Goal: Task Accomplishment & Management: Use online tool/utility

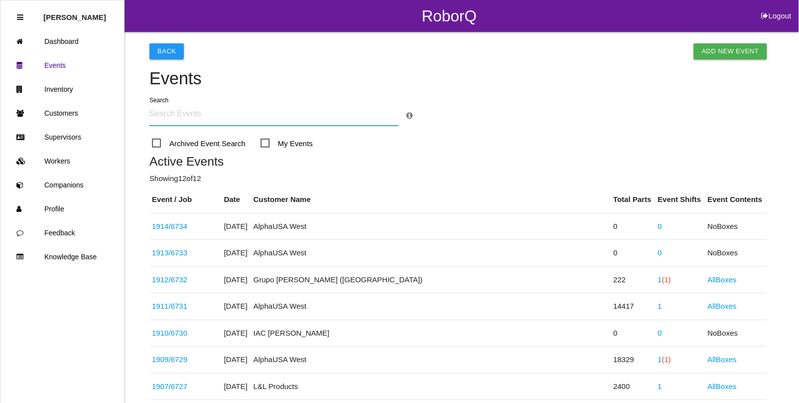
scroll to position [62, 0]
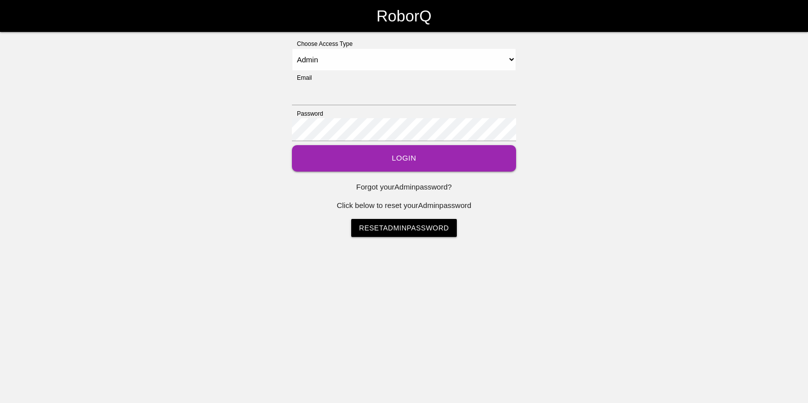
select select "Admin"
type input "rblandino@prestige-grp.com"
click at [319, 60] on select "Select Access Type Admin Customer Supervisor Worker" at bounding box center [404, 59] width 224 height 22
select select "Worker"
click at [292, 48] on select "Select Access Type Admin Customer Supervisor Worker" at bounding box center [404, 59] width 224 height 22
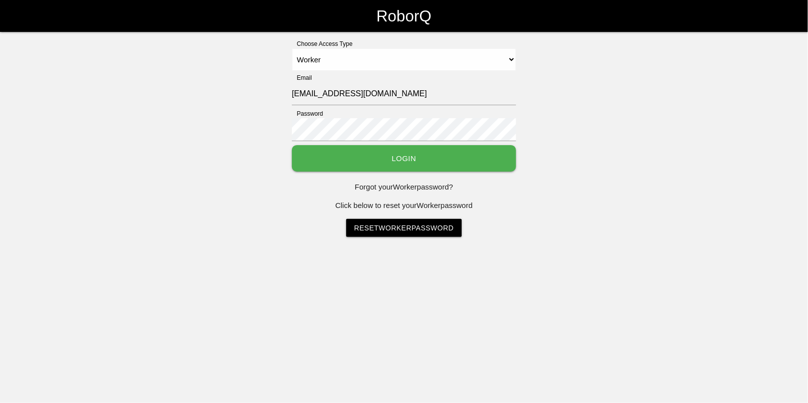
click at [421, 165] on button "Login" at bounding box center [404, 158] width 224 height 26
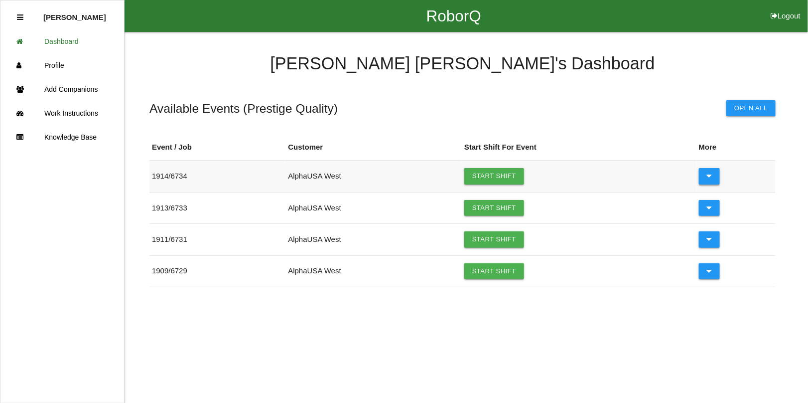
click at [707, 176] on icon at bounding box center [709, 176] width 5 height 16
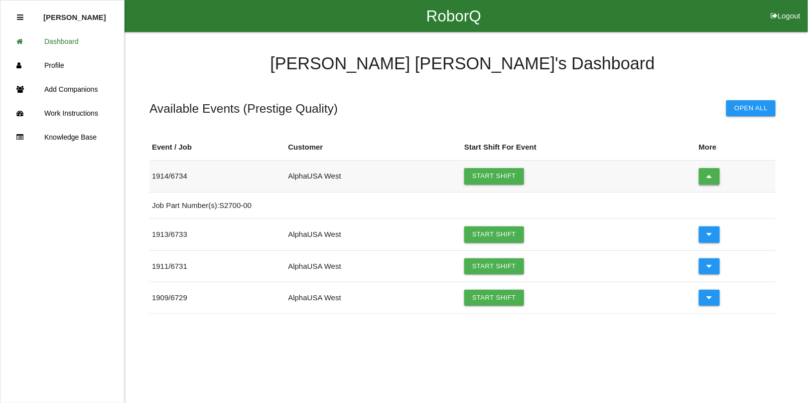
click at [707, 176] on icon at bounding box center [709, 176] width 5 height 16
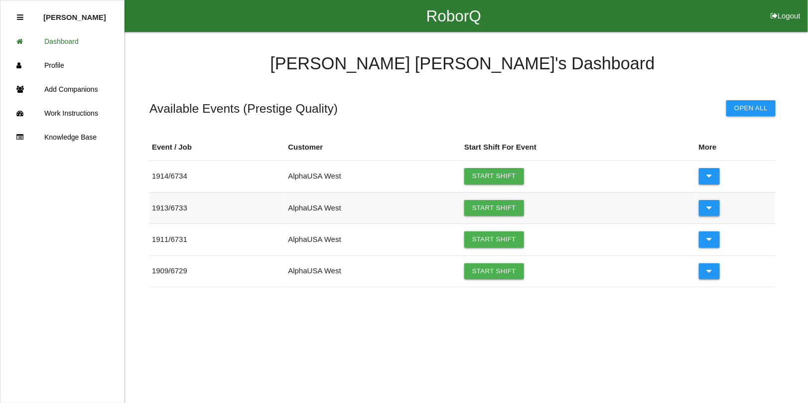
click at [709, 208] on icon at bounding box center [709, 208] width 5 height 16
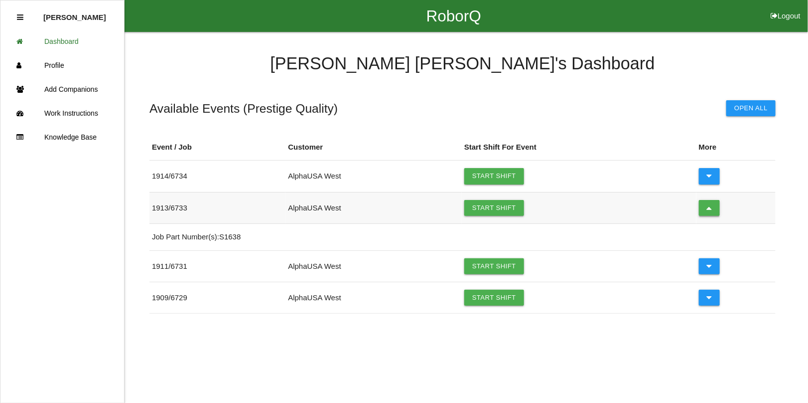
click at [709, 208] on icon at bounding box center [709, 208] width 5 height 16
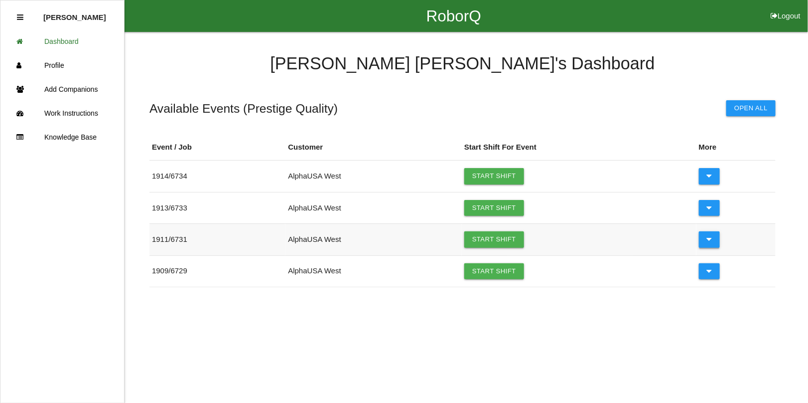
click at [712, 238] on button at bounding box center [709, 239] width 21 height 16
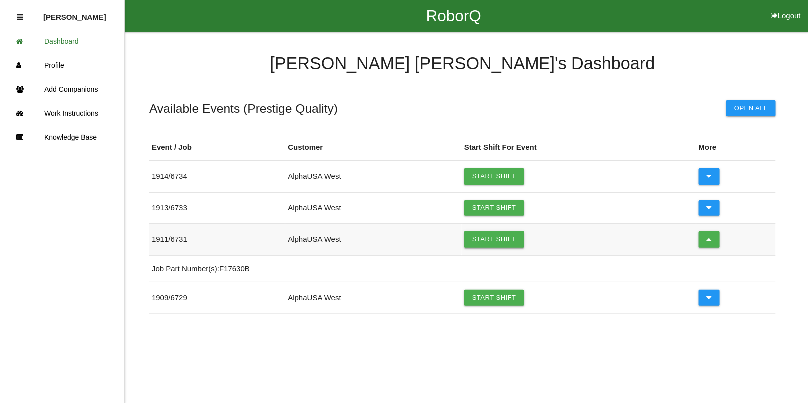
click at [486, 239] on link "Start Shift" at bounding box center [494, 239] width 60 height 16
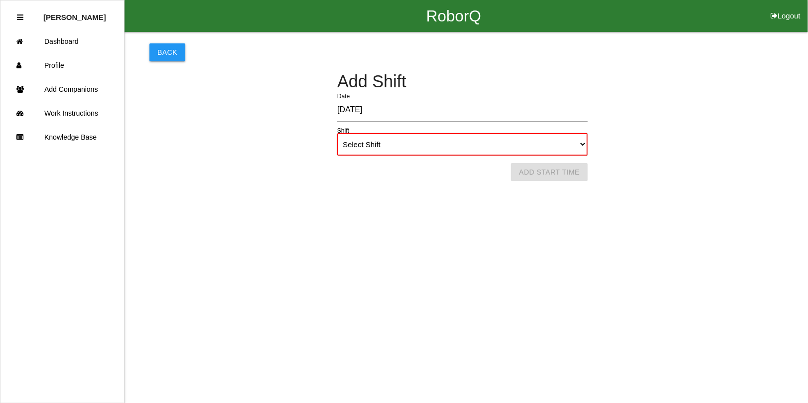
click at [571, 143] on select "Select Shift 1st Shift 2nd Shift 3rd Shift 4th Shift" at bounding box center [462, 144] width 251 height 22
select select "1"
click at [337, 133] on select "Select Shift 1st Shift 2nd Shift 3rd Shift 4th Shift" at bounding box center [462, 144] width 251 height 22
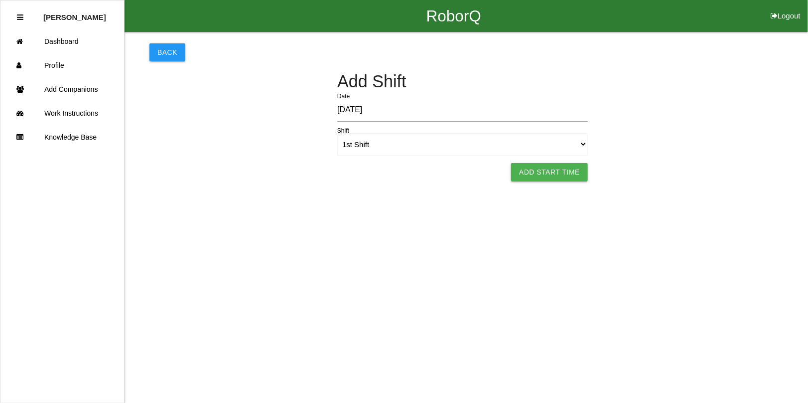
click at [535, 165] on button "Add Start Time" at bounding box center [549, 172] width 77 height 18
select select "3"
select select "17"
select select "2"
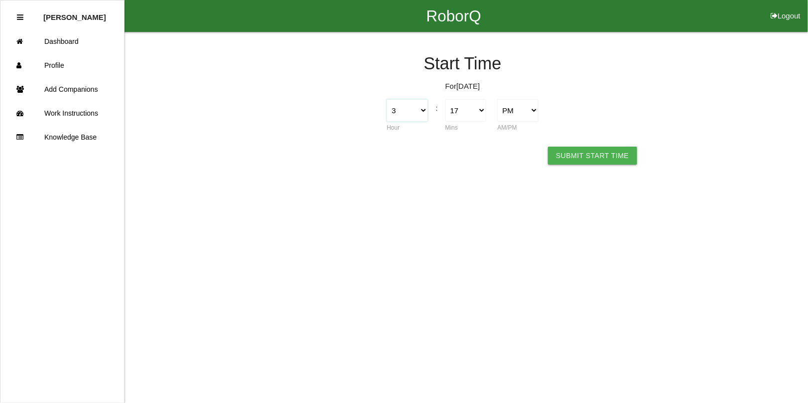
click at [419, 111] on select "1 2 3 4 5 6 7 8 9 10 11 12" at bounding box center [407, 110] width 41 height 22
select select "12"
click at [387, 99] on select "1 2 3 4 5 6 7 8 9 10 11 12" at bounding box center [407, 110] width 41 height 22
click at [472, 109] on select "00 01 02 03 04 05 06 07 08 09 10 11 12 13 14 15 16 17 18 19 20 21 22 23 24 25 2…" at bounding box center [465, 110] width 41 height 22
select select "15"
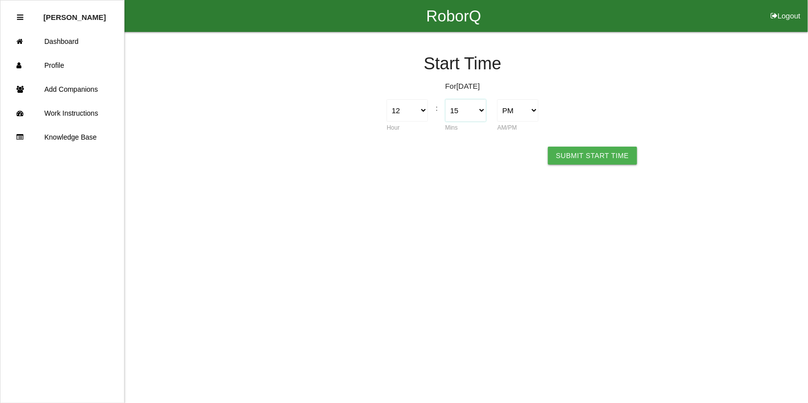
click at [445, 99] on select "00 01 02 03 04 05 06 07 08 09 10 11 12 13 14 15 16 17 18 19 20 21 22 23 24 25 2…" at bounding box center [465, 110] width 41 height 22
click at [586, 152] on button "Submit Start Time" at bounding box center [592, 155] width 89 height 18
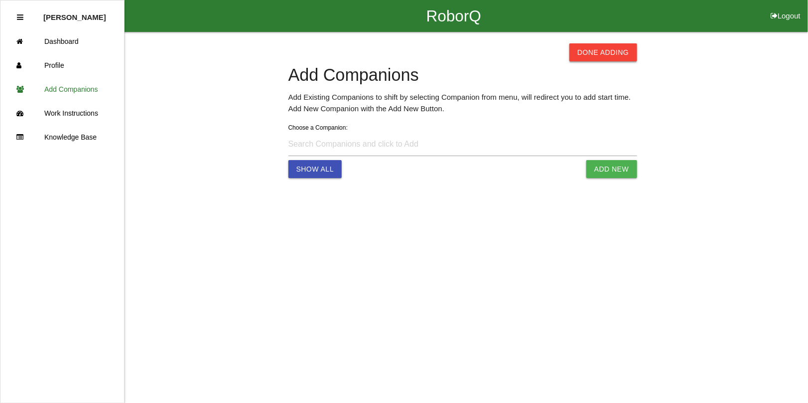
click at [596, 50] on button "Done Adding" at bounding box center [604, 52] width 68 height 18
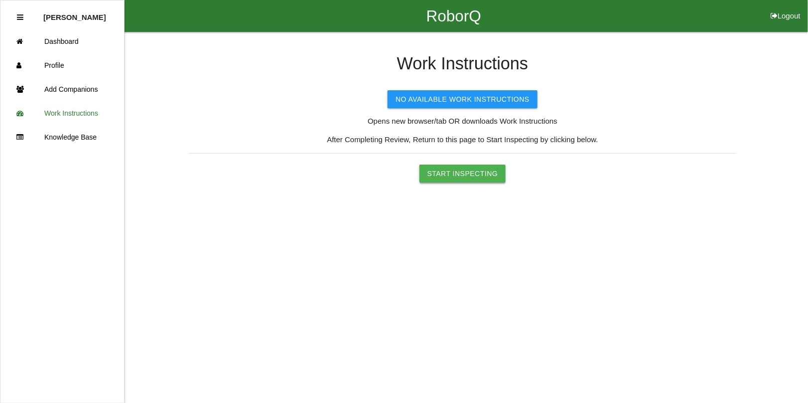
click at [452, 172] on button "Start Inspecting" at bounding box center [463, 173] width 87 height 18
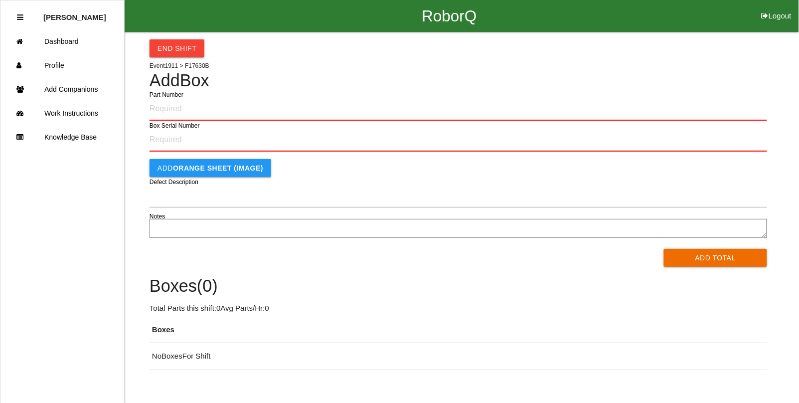
click at [158, 101] on input "Part Number" at bounding box center [457, 108] width 617 height 23
type input "F17630B"
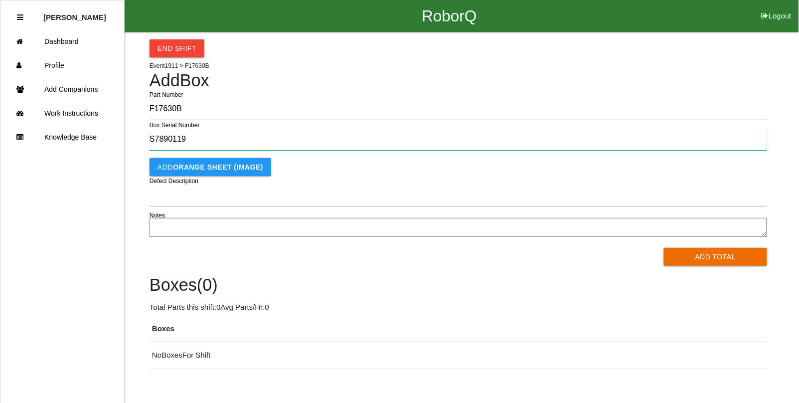
type input "S7890119"
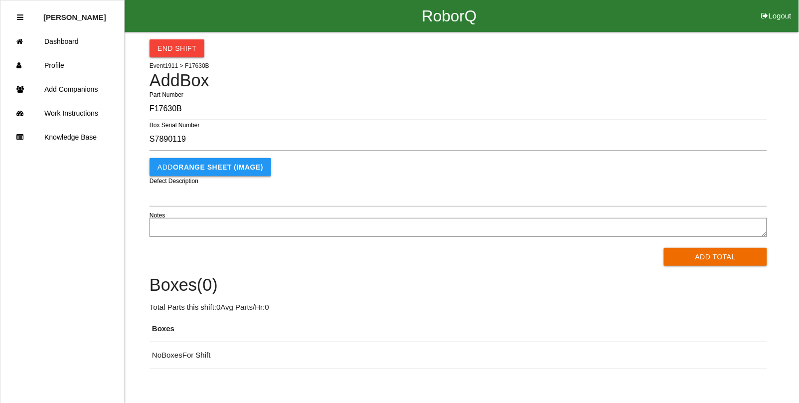
click at [185, 168] on b "Orange Sheet (IMAGE)" at bounding box center [218, 167] width 90 height 8
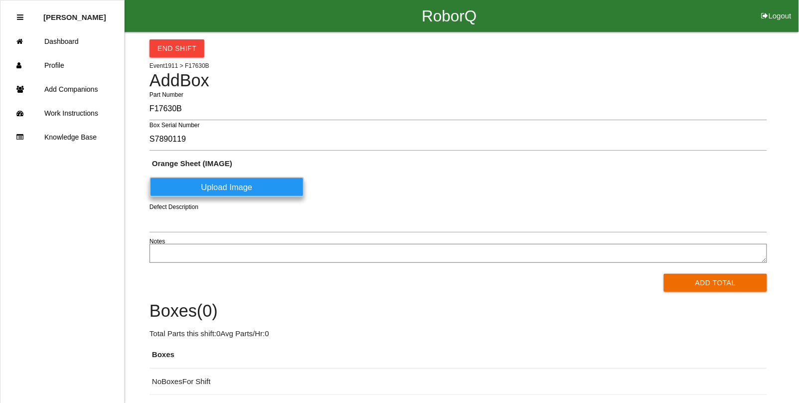
click at [244, 185] on label "Upload Image" at bounding box center [226, 187] width 154 height 20
click at [0, 0] on \(IMAGE\) "Upload Image" at bounding box center [0, 0] width 0 height 0
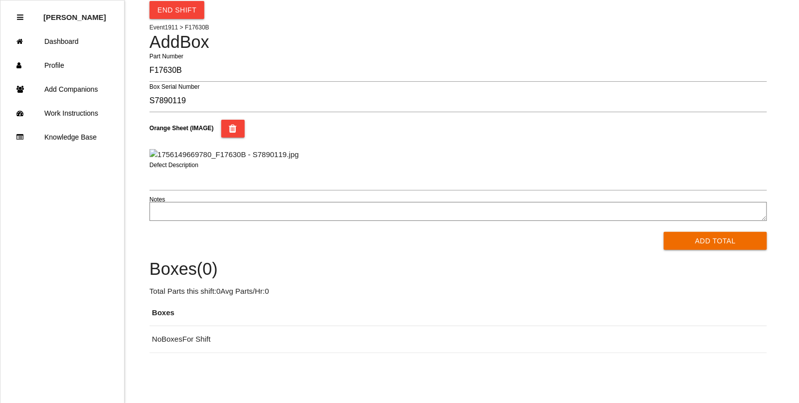
scroll to position [125, 0]
click at [708, 250] on button "Add Total" at bounding box center [715, 241] width 103 height 18
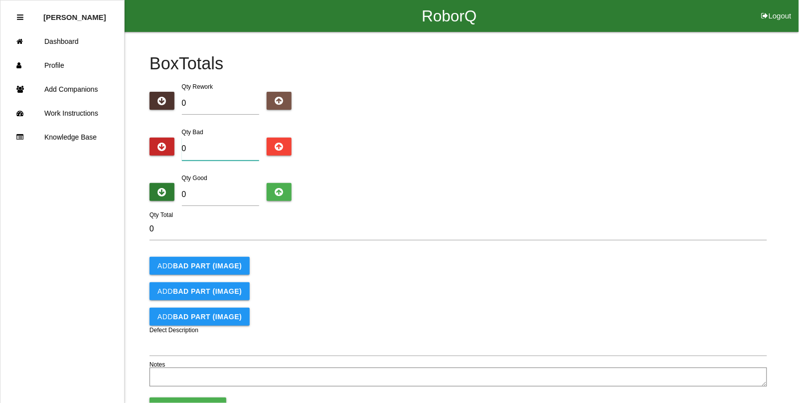
drag, startPoint x: 202, startPoint y: 147, endPoint x: 127, endPoint y: 130, distance: 76.6
click at [127, 130] on div "Box Totals Translate Weight Weight unit: Rework Weight Bad Weight Good Weight 0…" at bounding box center [399, 211] width 799 height 358
type input "4"
type input "46"
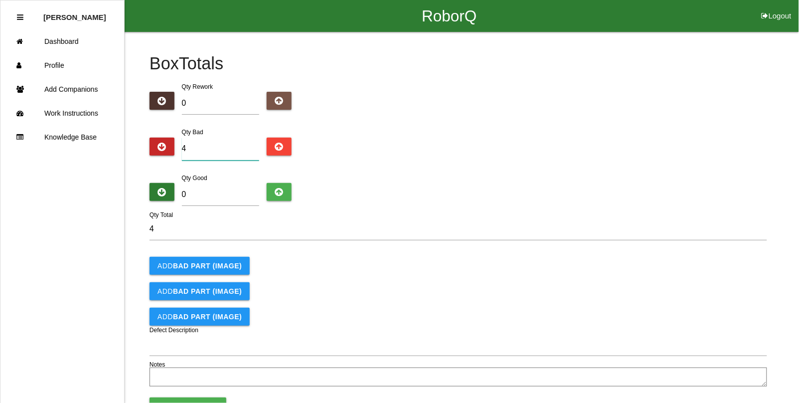
type input "46"
type input "1"
type input "47"
type input "11"
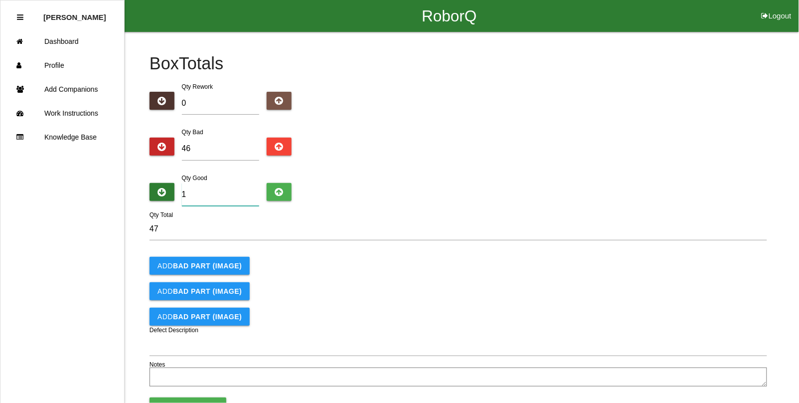
type input "57"
type input "111"
type input "157"
type input "1112"
type input "1158"
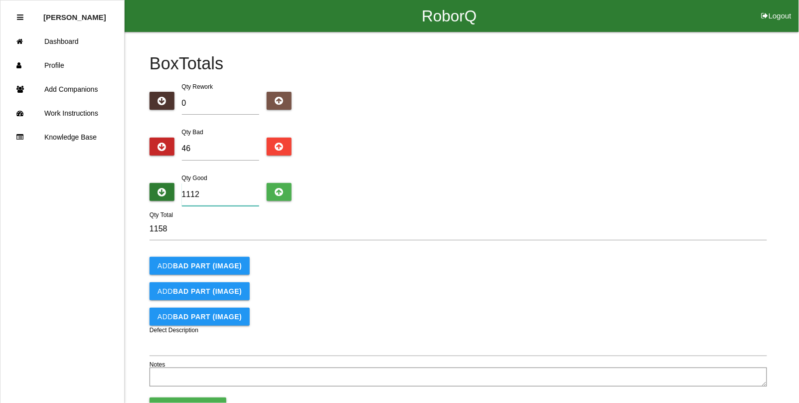
type input "11125"
type input "11171"
type input "11125"
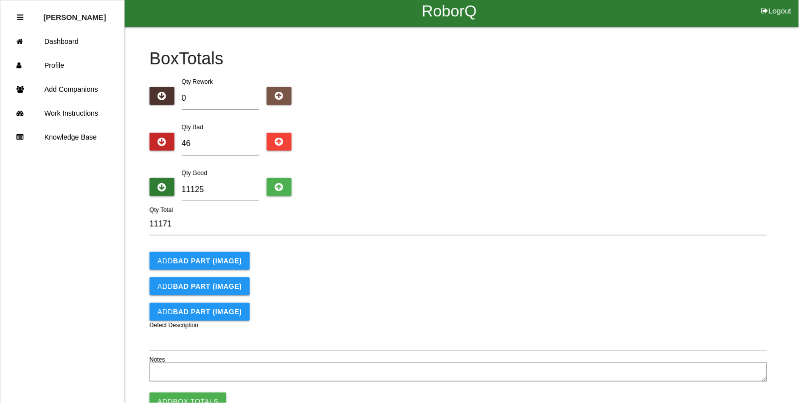
scroll to position [36, 0]
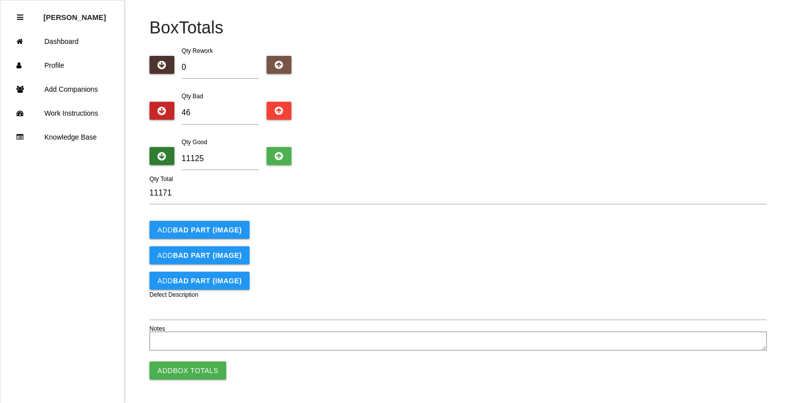
click at [182, 371] on button "Add Box Totals" at bounding box center [187, 370] width 77 height 18
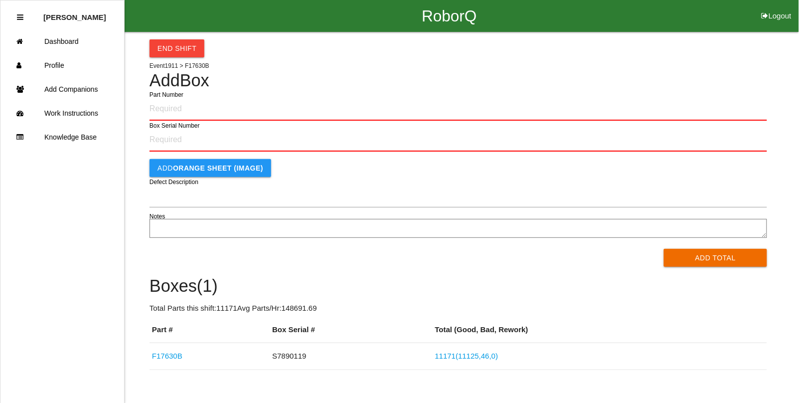
scroll to position [15, 0]
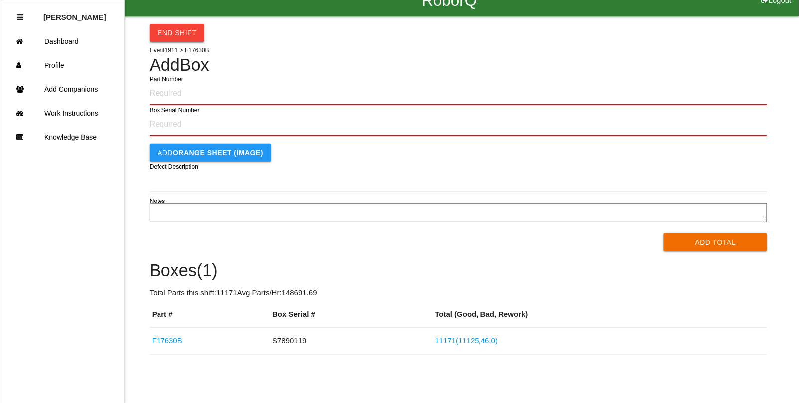
click at [169, 29] on button "End Shift" at bounding box center [176, 33] width 55 height 18
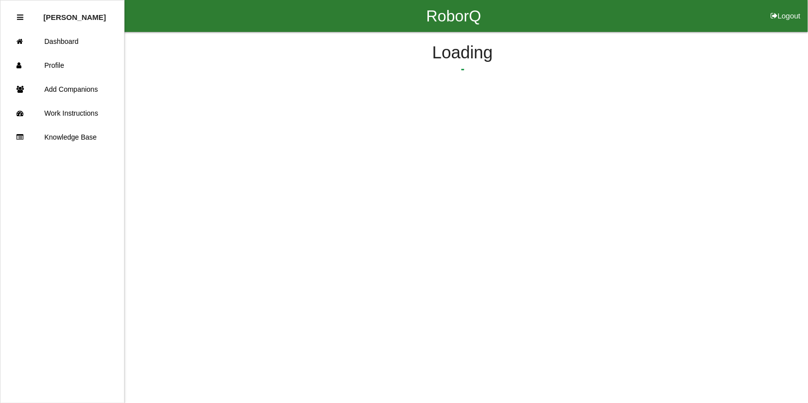
select select "3"
select select "22"
select select "2"
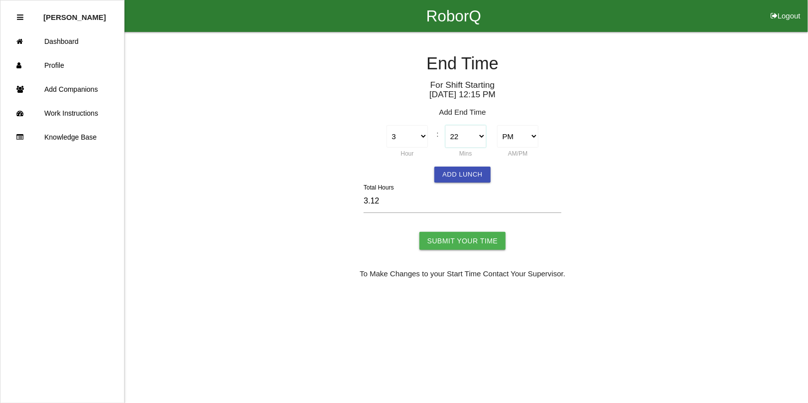
click at [479, 138] on select "00 01 02 03 04 05 06 07 08 09 10 11 12 13 14 15 16 17 18 19 20 21 22 23 24 25 2…" at bounding box center [465, 136] width 41 height 22
select select "30"
click at [445, 125] on select "00 01 02 03 04 05 06 07 08 09 10 11 12 13 14 15 16 17 18 19 20 21 22 23 24 25 2…" at bounding box center [465, 136] width 41 height 22
type input "3.25"
click at [454, 236] on input "Submit Your Time" at bounding box center [463, 241] width 87 height 18
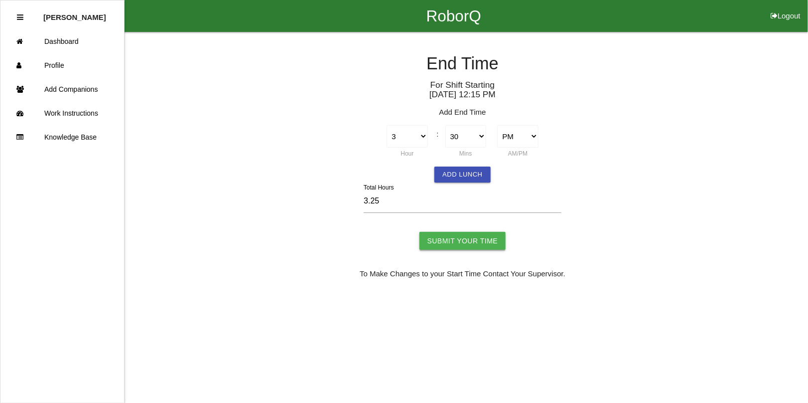
type input "Processing..."
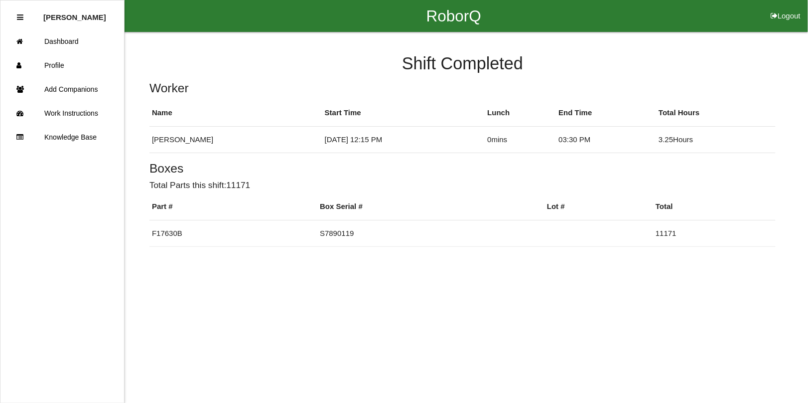
click at [789, 7] on button "Logout" at bounding box center [785, 3] width 45 height 7
select select "Worker"
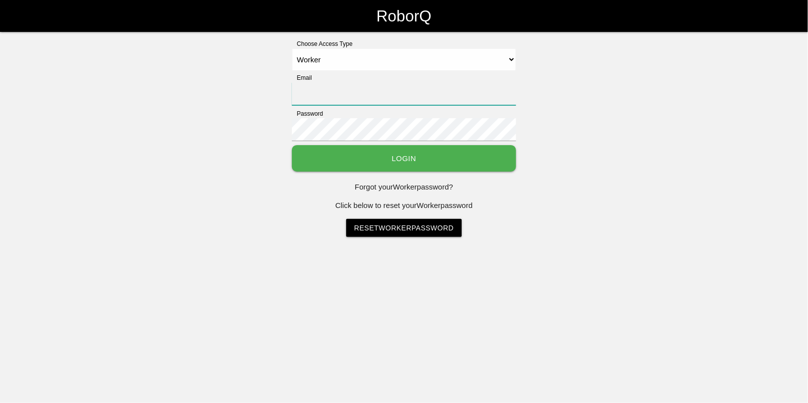
type input "rblandino@prestige-grp.com"
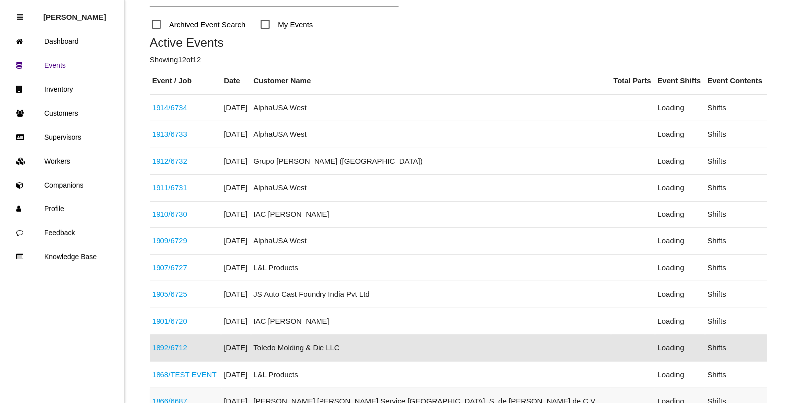
scroll to position [125, 0]
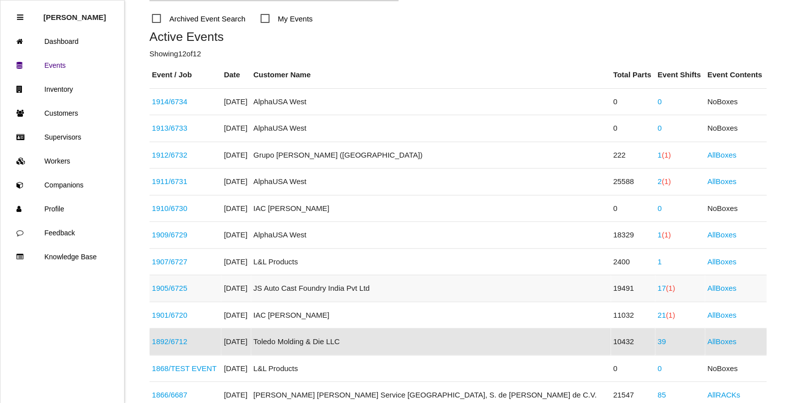
click at [658, 288] on link "17 (1)" at bounding box center [666, 288] width 17 height 8
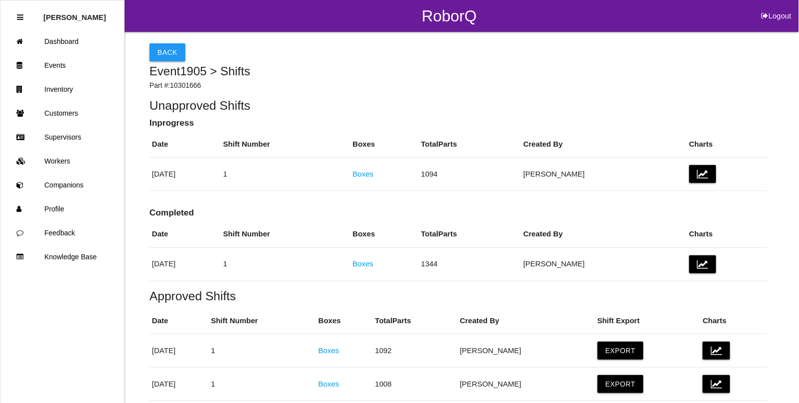
click at [374, 263] on link "Boxes" at bounding box center [363, 263] width 21 height 8
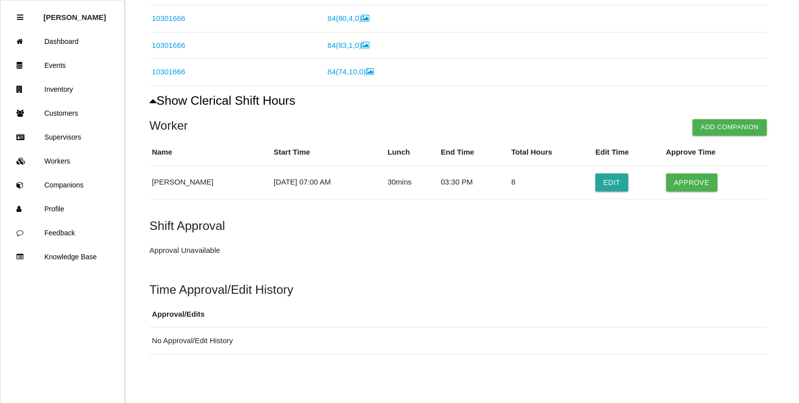
scroll to position [544, 0]
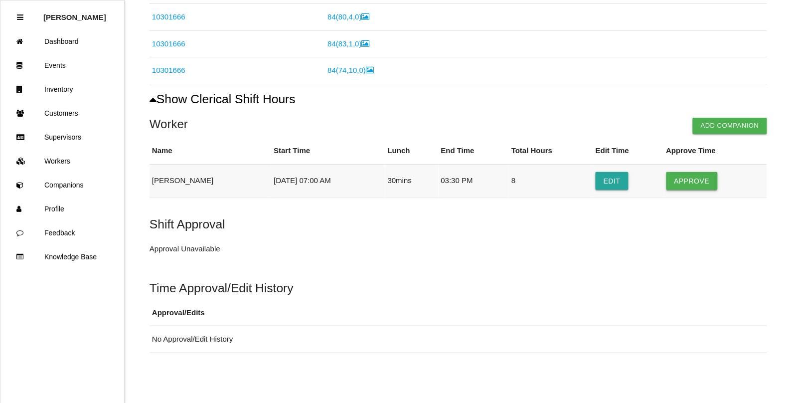
click at [686, 179] on button "Approve" at bounding box center [691, 181] width 51 height 18
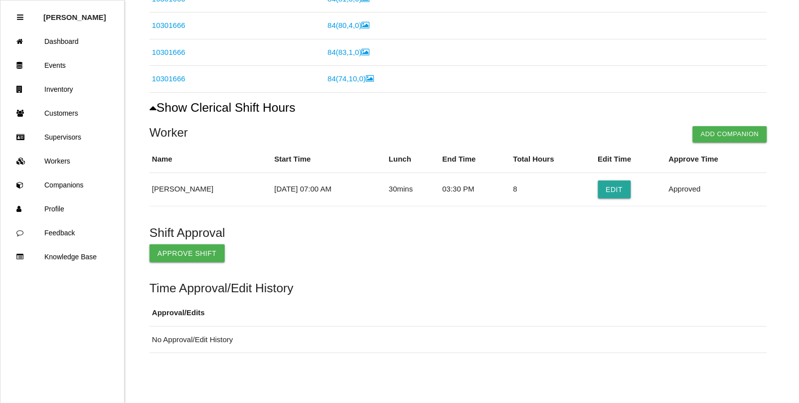
scroll to position [535, 0]
click at [201, 259] on button "Approve Shift" at bounding box center [186, 253] width 75 height 18
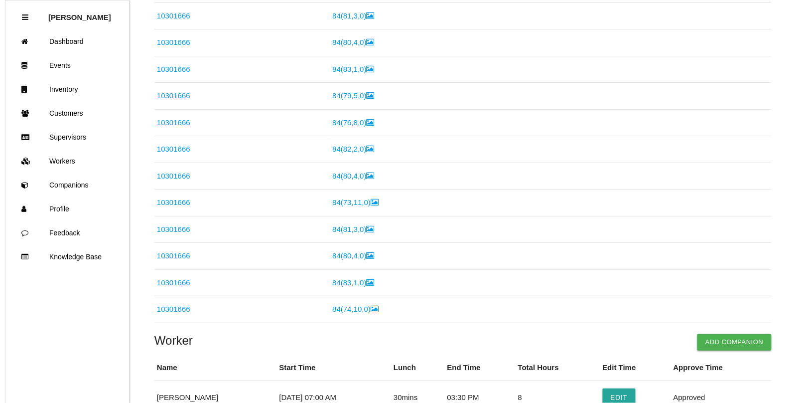
scroll to position [0, 0]
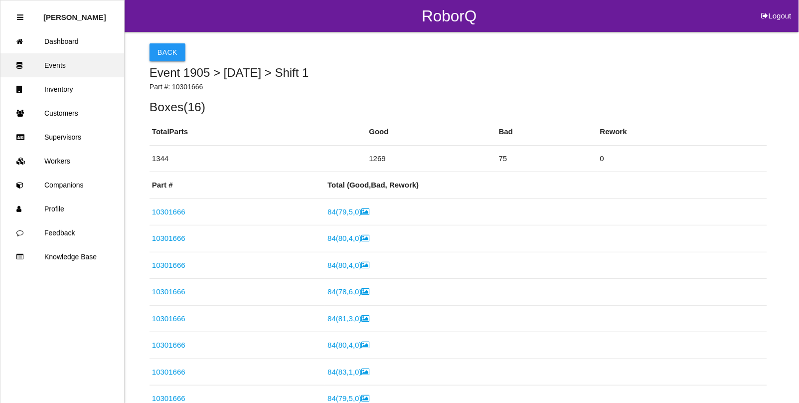
click at [55, 66] on link "Events" at bounding box center [62, 65] width 124 height 24
